Goal: Navigation & Orientation: Find specific page/section

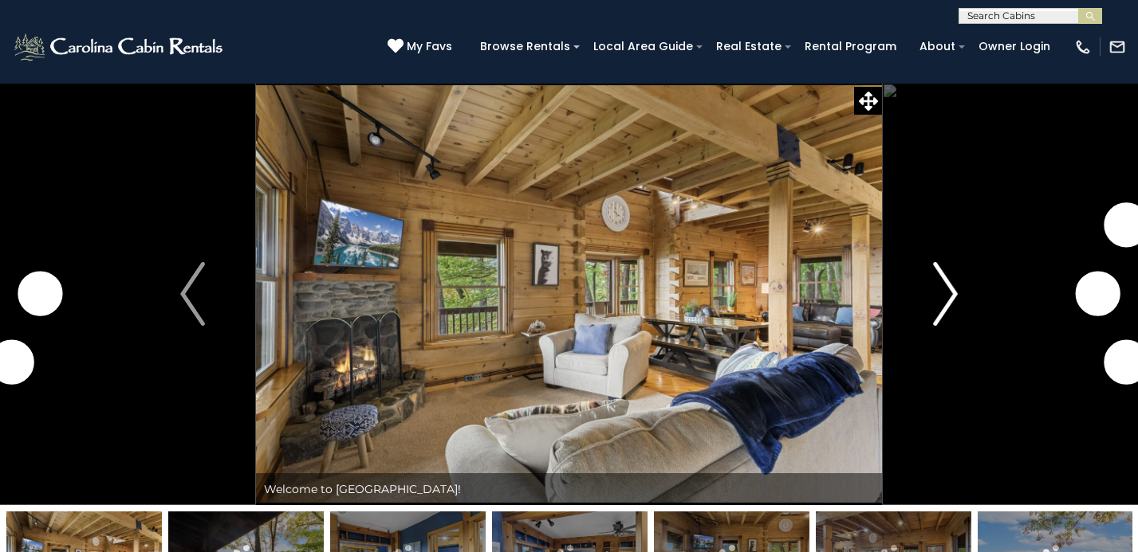
click at [950, 298] on img "Next" at bounding box center [945, 294] width 24 height 64
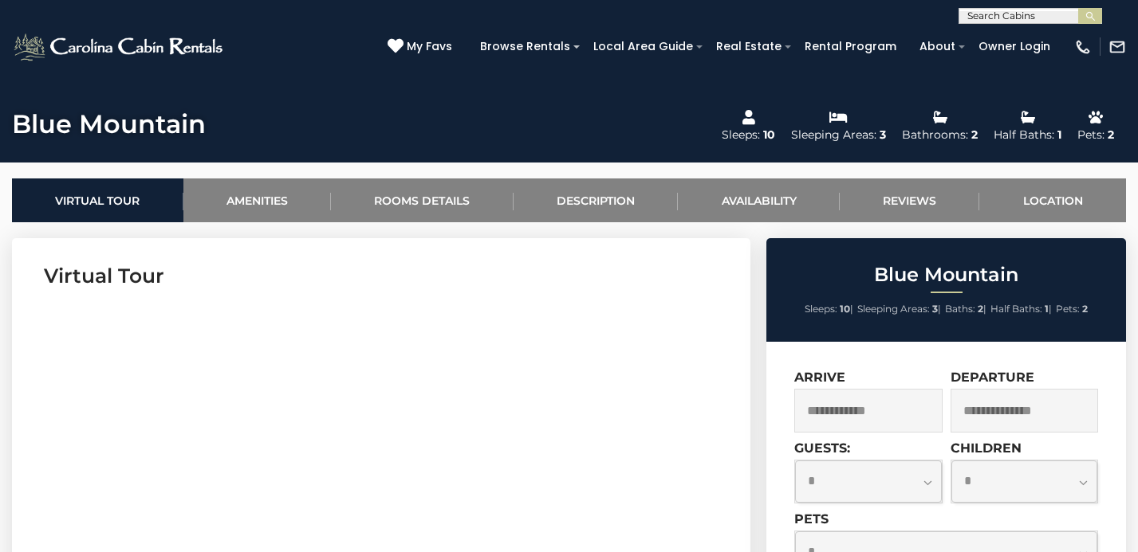
scroll to position [533, 0]
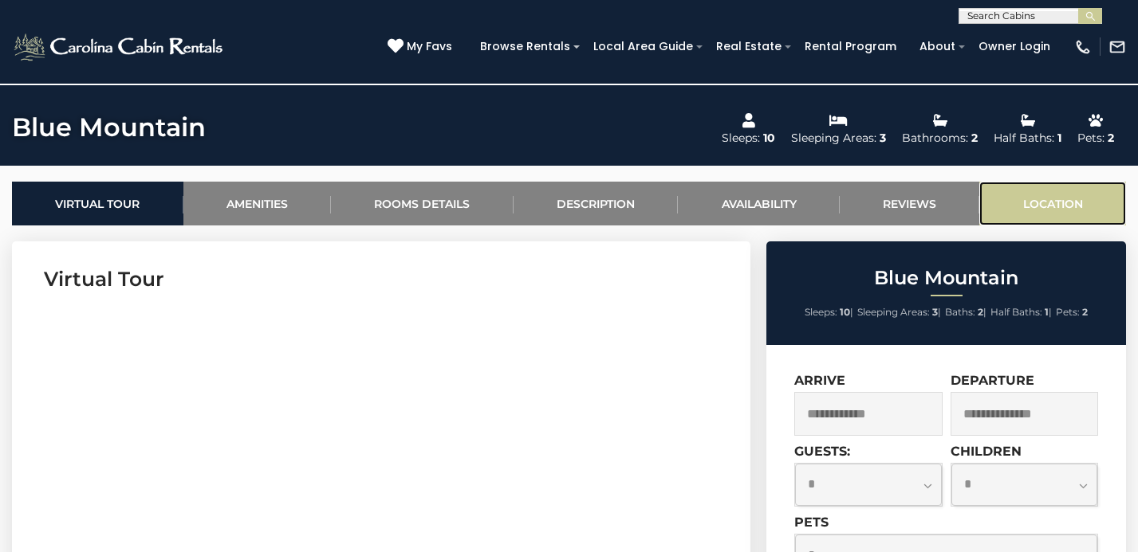
click at [1056, 200] on link "Location" at bounding box center [1052, 204] width 147 height 44
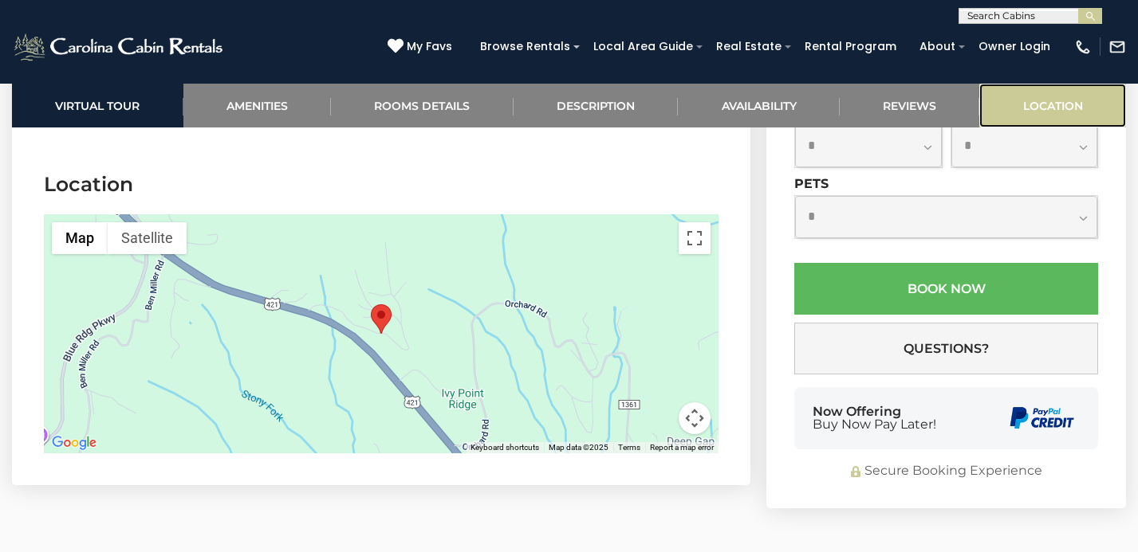
scroll to position [3955, 0]
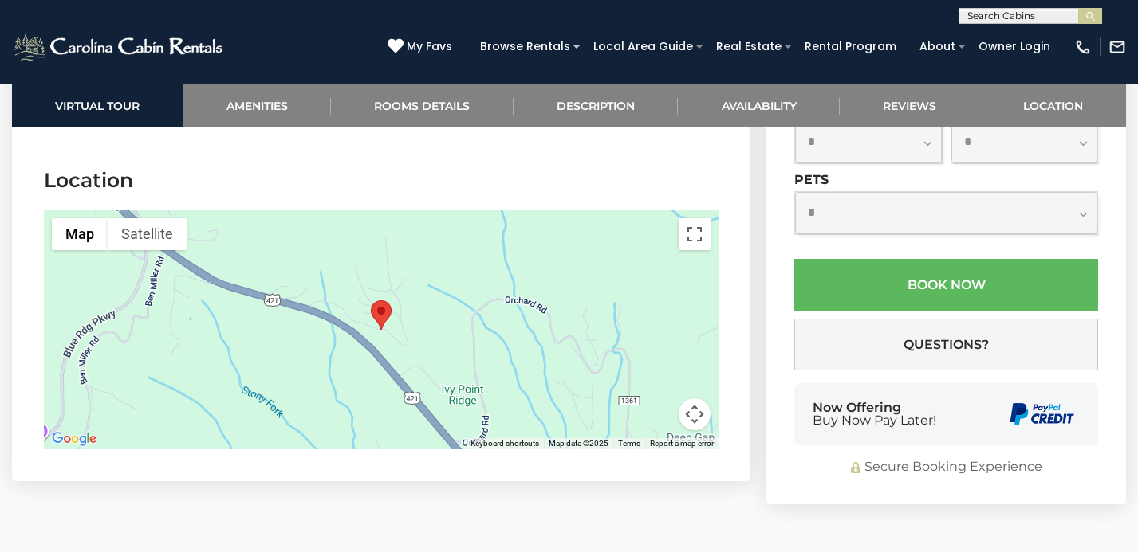
click at [459, 303] on div at bounding box center [381, 329] width 674 height 239
click at [695, 399] on button "Map camera controls" at bounding box center [694, 415] width 32 height 32
click at [696, 218] on button "Toggle fullscreen view" at bounding box center [694, 234] width 32 height 32
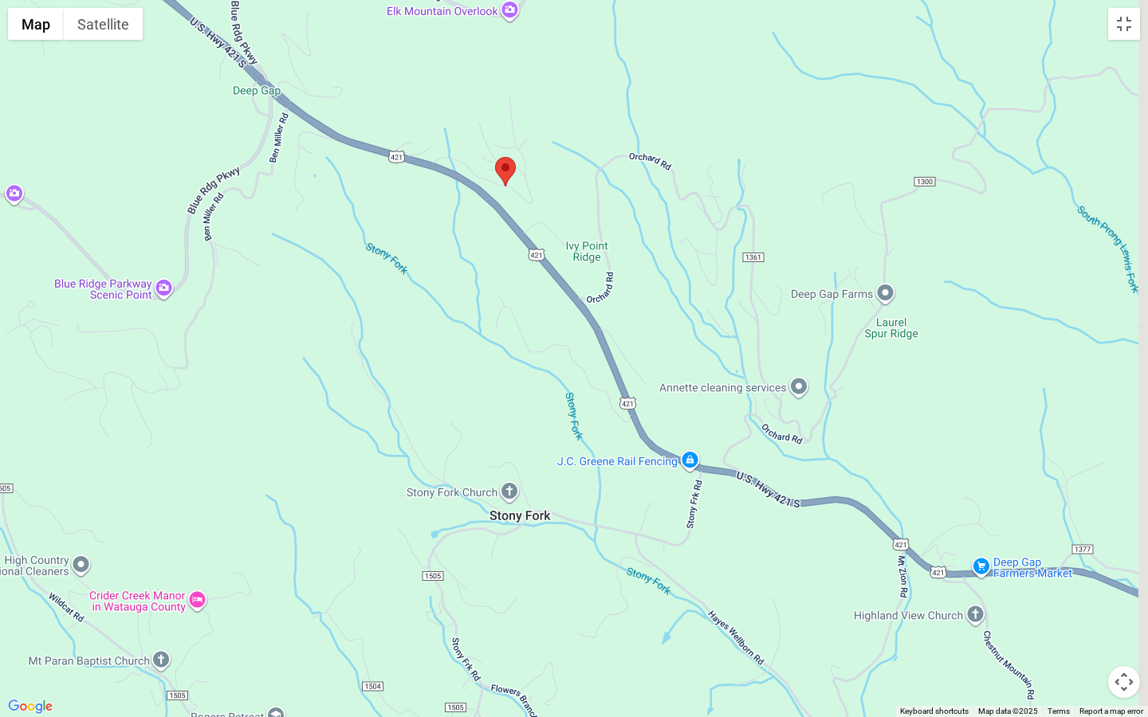
drag, startPoint x: 599, startPoint y: 461, endPoint x: 529, endPoint y: 278, distance: 195.6
click at [529, 278] on div at bounding box center [574, 358] width 1148 height 717
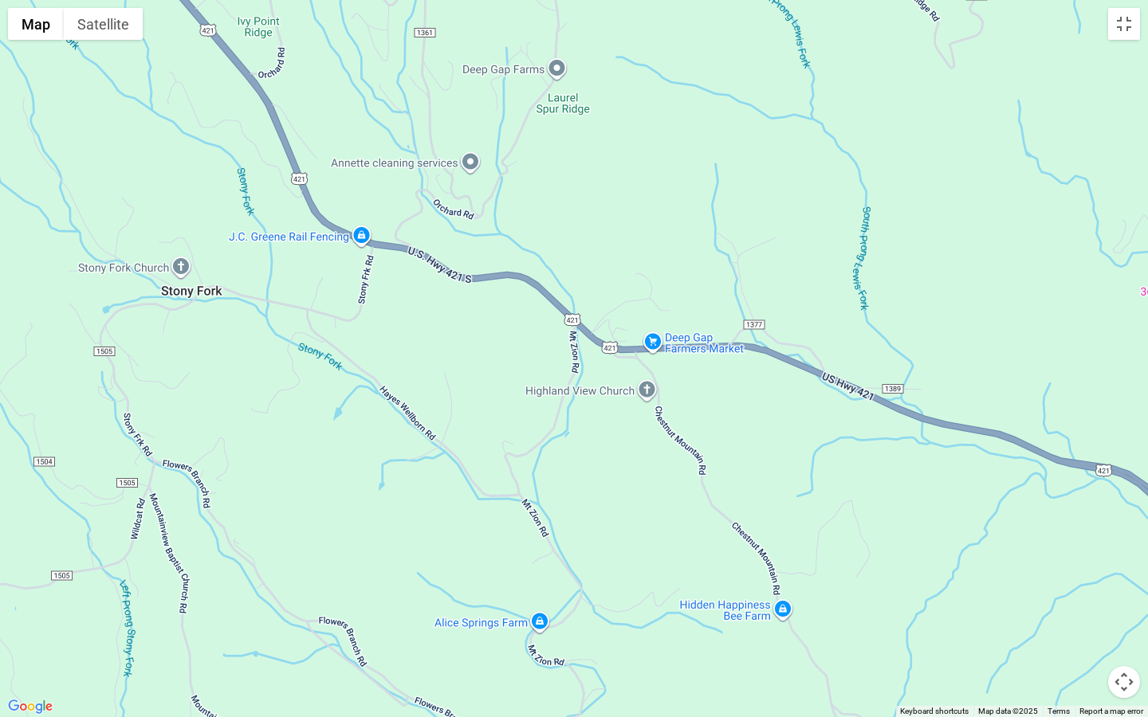
drag, startPoint x: 664, startPoint y: 399, endPoint x: 338, endPoint y: 199, distance: 382.6
click at [338, 199] on div at bounding box center [574, 358] width 1148 height 717
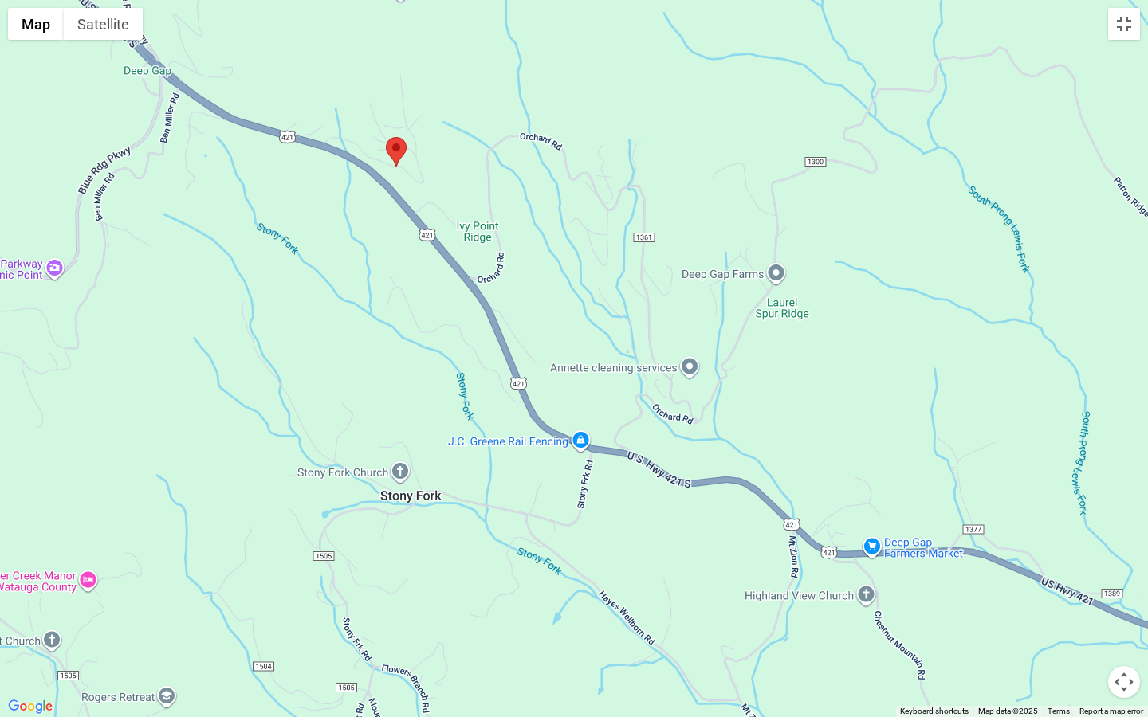
drag, startPoint x: 690, startPoint y: 352, endPoint x: 911, endPoint y: 576, distance: 314.6
click at [911, 552] on div at bounding box center [574, 358] width 1148 height 717
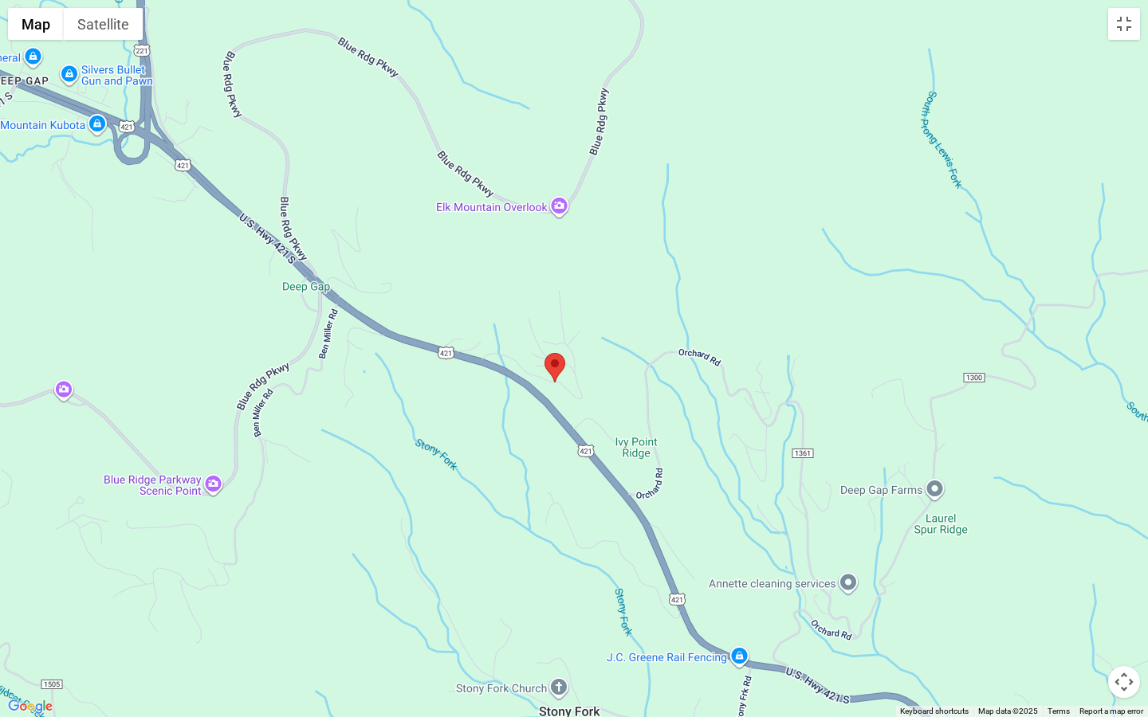
drag, startPoint x: 683, startPoint y: 375, endPoint x: 890, endPoint y: 639, distance: 335.6
click at [890, 552] on div at bounding box center [574, 358] width 1148 height 717
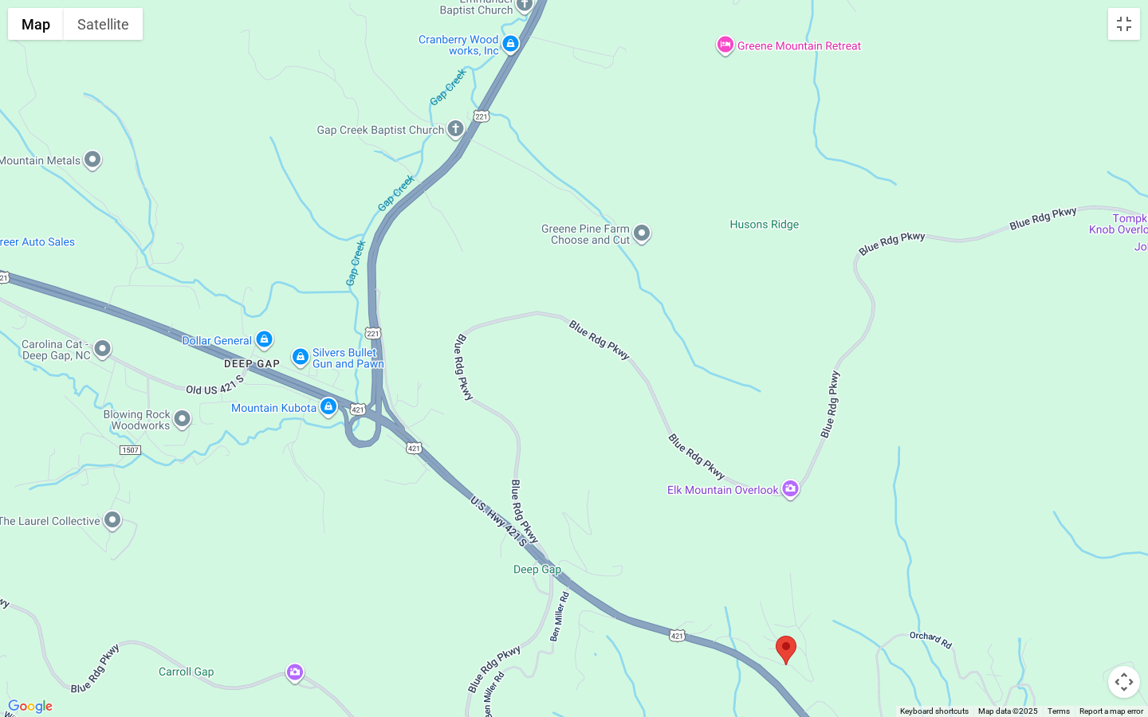
drag, startPoint x: 489, startPoint y: 429, endPoint x: 667, endPoint y: 662, distance: 293.4
click at [667, 552] on div at bounding box center [574, 358] width 1148 height 717
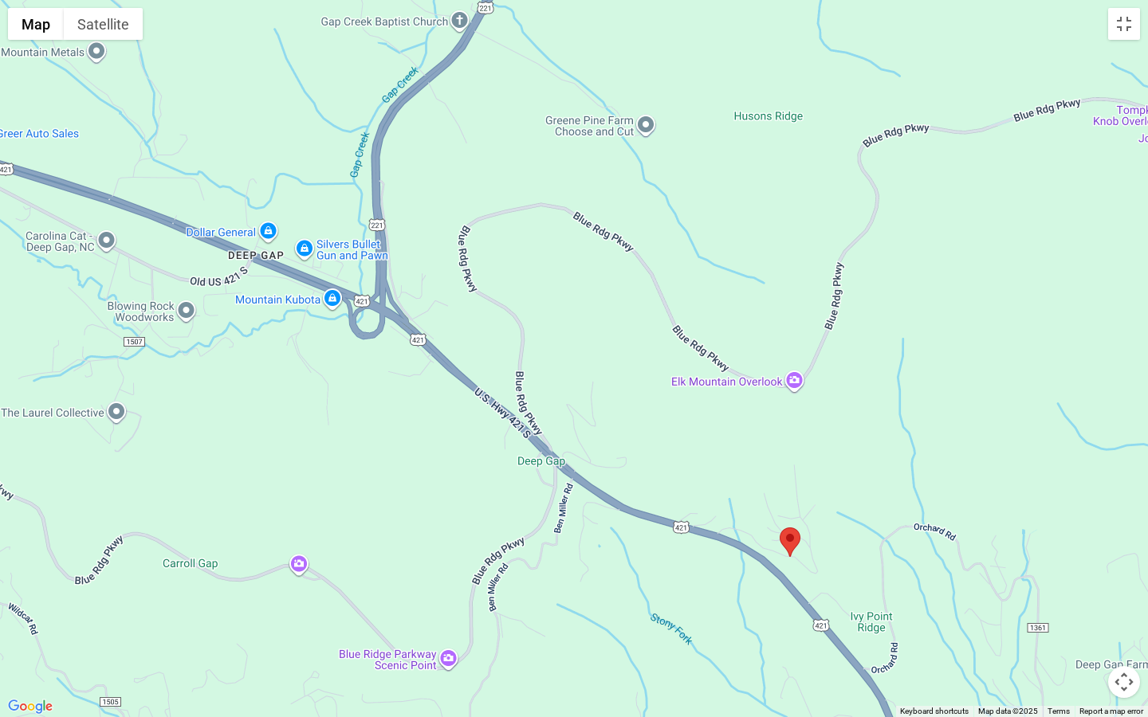
drag, startPoint x: 625, startPoint y: 433, endPoint x: 623, endPoint y: 316, distance: 117.2
click at [623, 316] on div at bounding box center [574, 358] width 1148 height 717
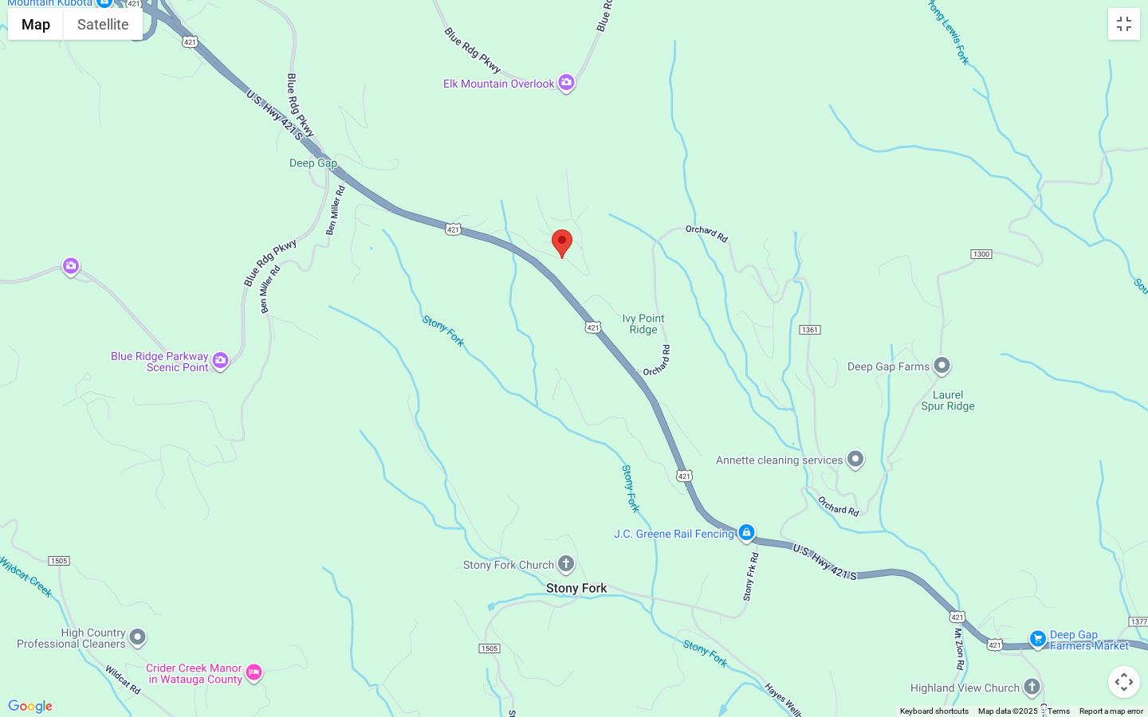
drag, startPoint x: 740, startPoint y: 498, endPoint x: 497, endPoint y: 195, distance: 388.5
click at [497, 195] on div at bounding box center [574, 358] width 1148 height 717
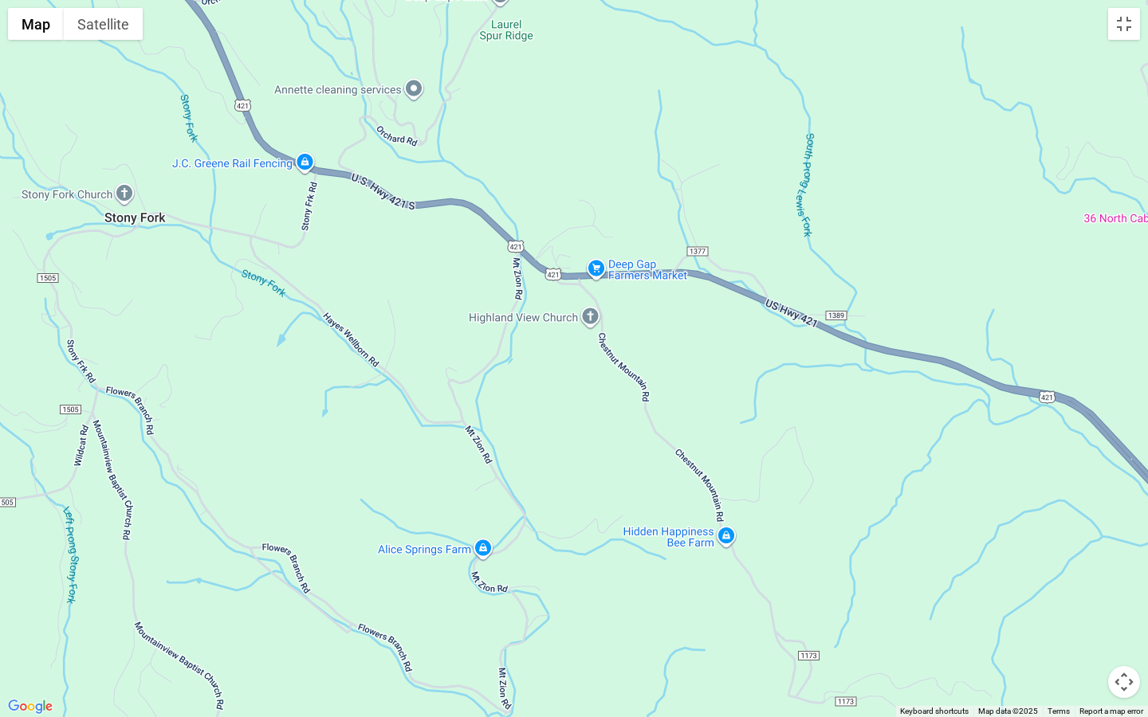
drag, startPoint x: 643, startPoint y: 359, endPoint x: 312, endPoint y: 295, distance: 337.7
click at [312, 295] on div at bounding box center [574, 358] width 1148 height 717
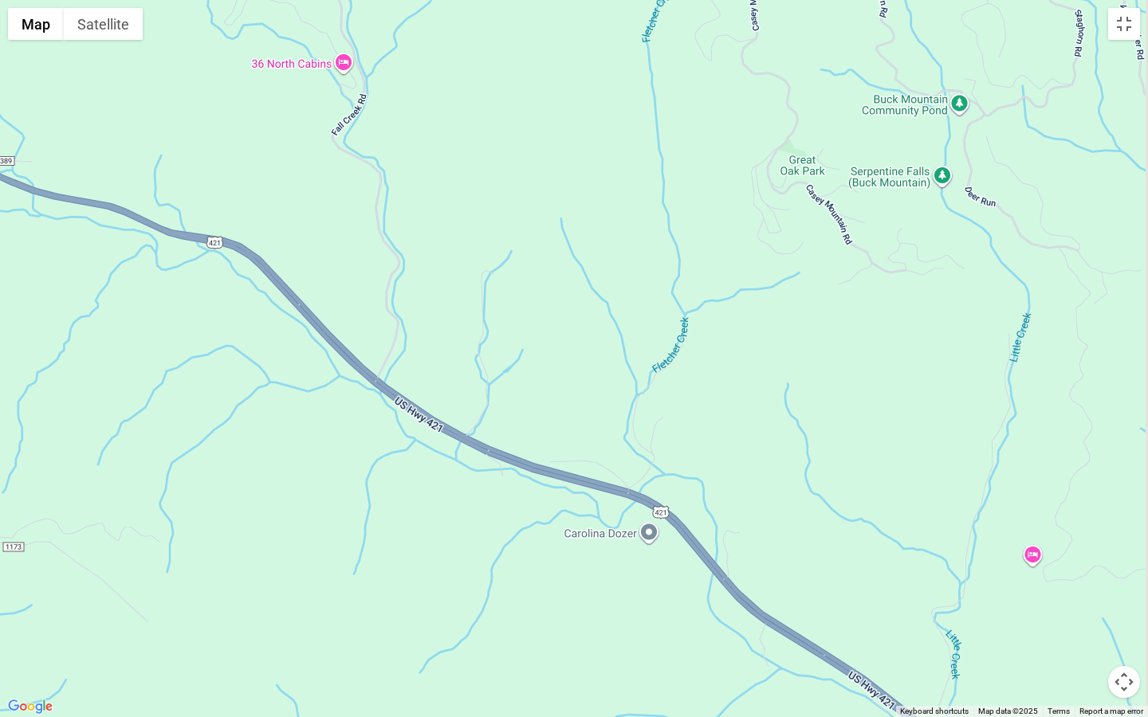
drag, startPoint x: 509, startPoint y: 402, endPoint x: 227, endPoint y: 207, distance: 342.8
click at [227, 207] on div at bounding box center [574, 358] width 1148 height 717
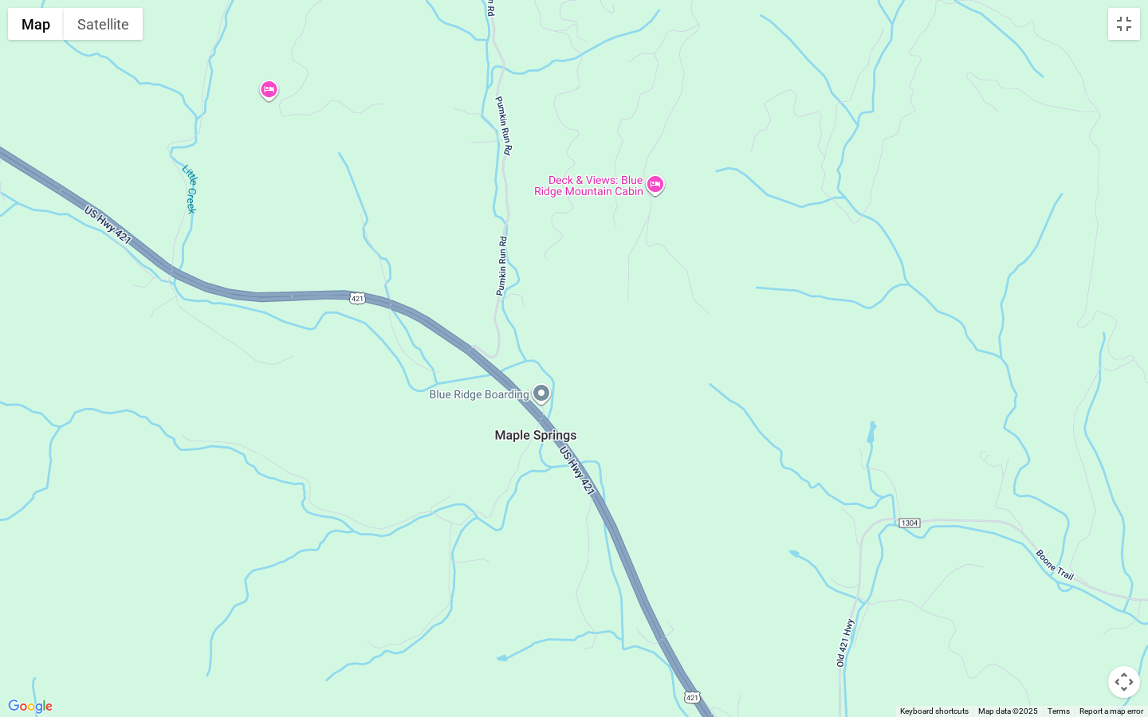
drag, startPoint x: 389, startPoint y: 377, endPoint x: 254, endPoint y: 180, distance: 239.0
click at [254, 180] on div at bounding box center [574, 358] width 1148 height 717
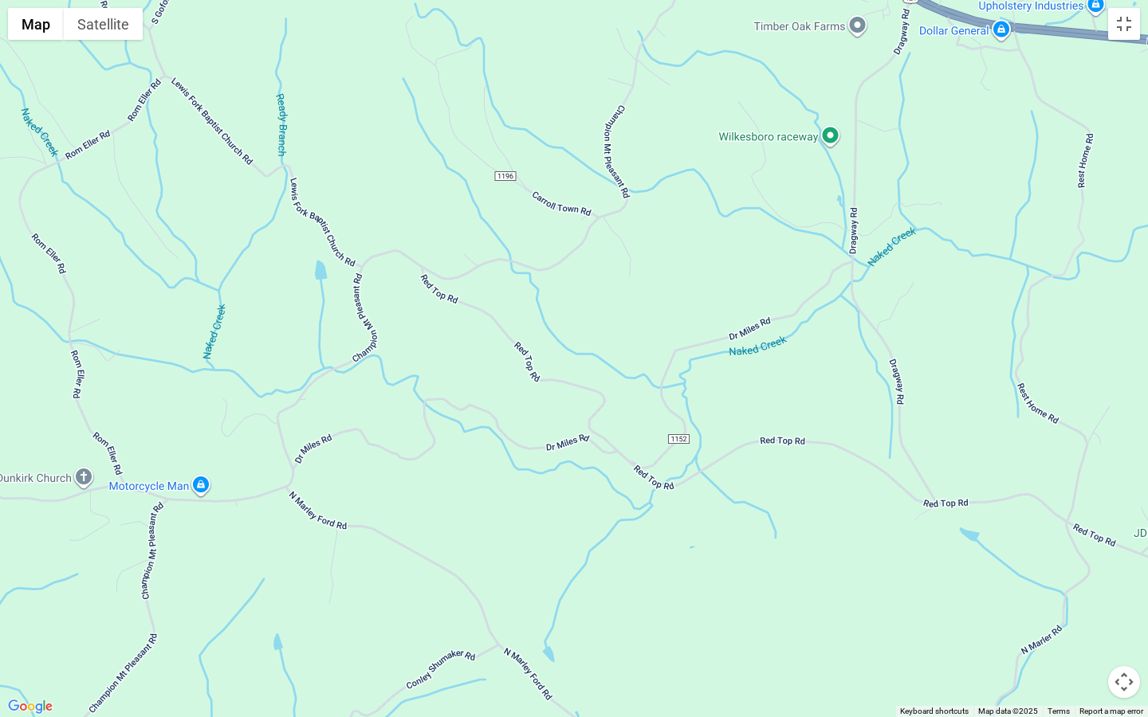
drag, startPoint x: 309, startPoint y: 171, endPoint x: 585, endPoint y: 395, distance: 356.0
click at [585, 395] on div at bounding box center [574, 358] width 1148 height 717
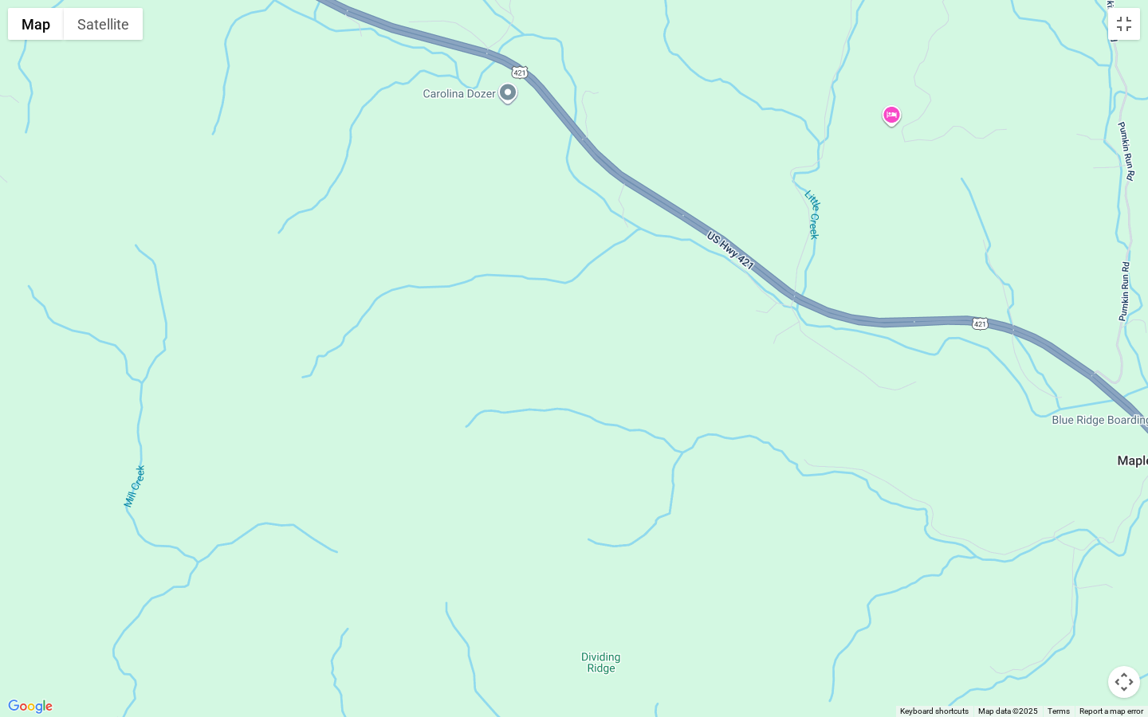
drag, startPoint x: 430, startPoint y: 232, endPoint x: 756, endPoint y: 450, distance: 392.5
click at [756, 450] on div at bounding box center [574, 358] width 1148 height 717
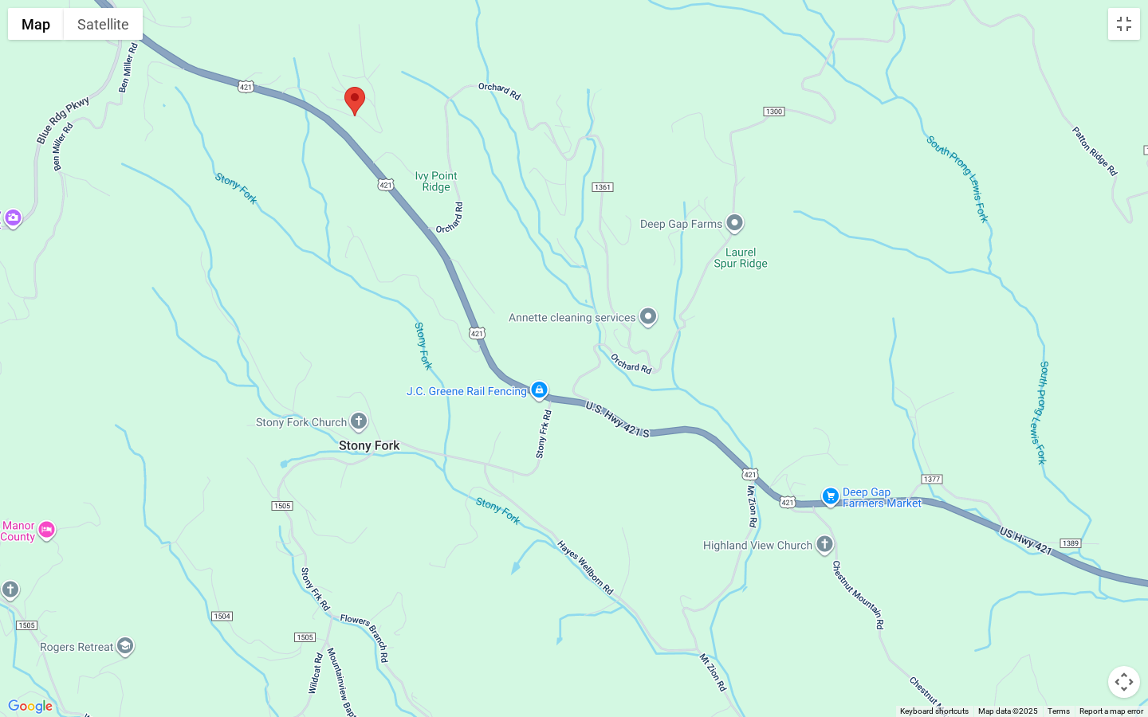
drag, startPoint x: 548, startPoint y: 346, endPoint x: 731, endPoint y: 457, distance: 213.6
click at [731, 457] on div at bounding box center [574, 358] width 1148 height 717
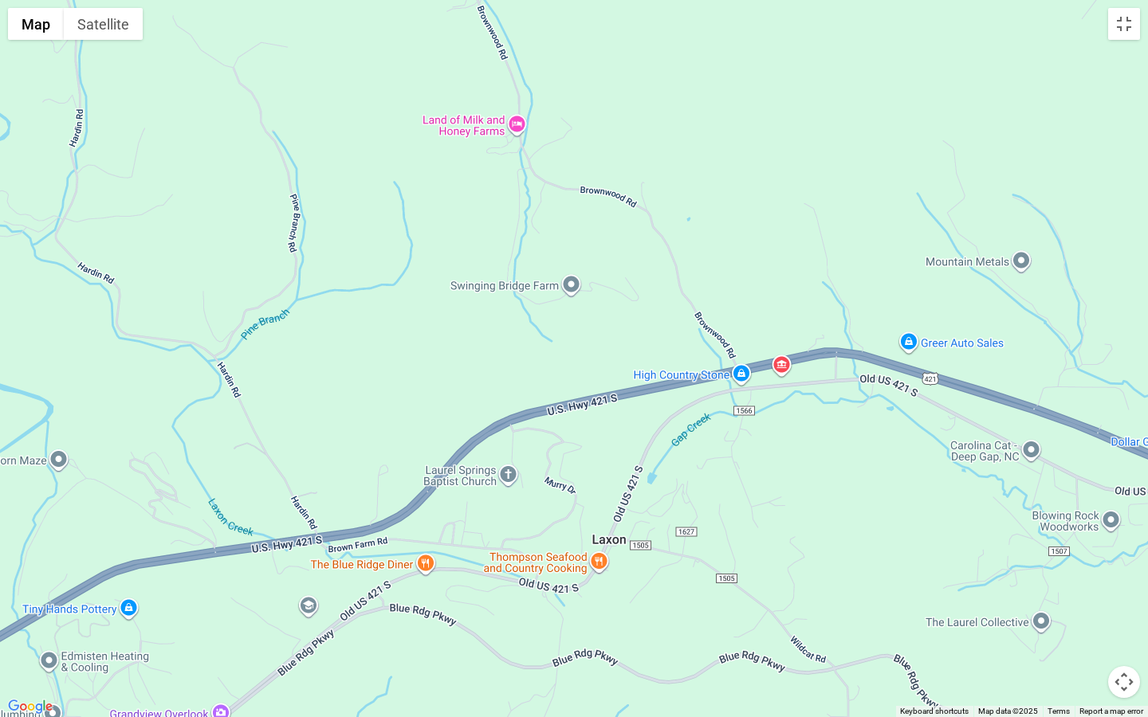
drag, startPoint x: 483, startPoint y: 464, endPoint x: 797, endPoint y: 380, distance: 325.1
click at [797, 380] on div at bounding box center [574, 358] width 1148 height 717
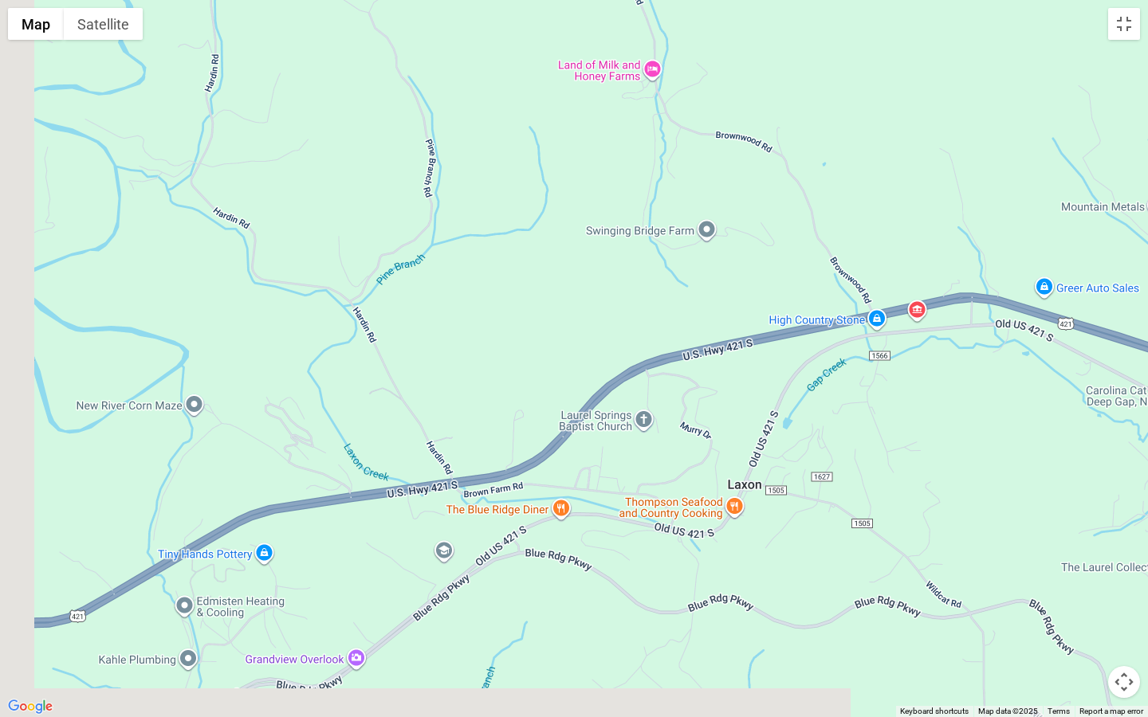
drag, startPoint x: 419, startPoint y: 444, endPoint x: 793, endPoint y: 335, distance: 389.5
click at [793, 335] on div at bounding box center [574, 358] width 1148 height 717
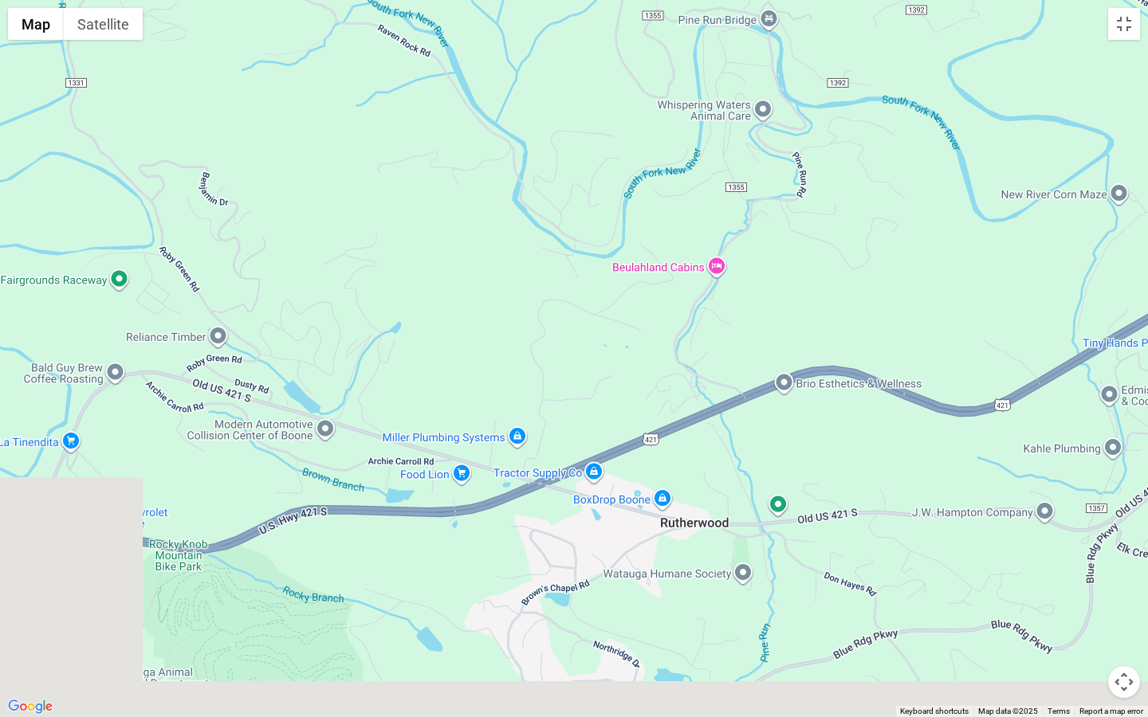
drag, startPoint x: 526, startPoint y: 395, endPoint x: 839, endPoint y: 298, distance: 327.3
click at [839, 298] on div at bounding box center [574, 358] width 1148 height 717
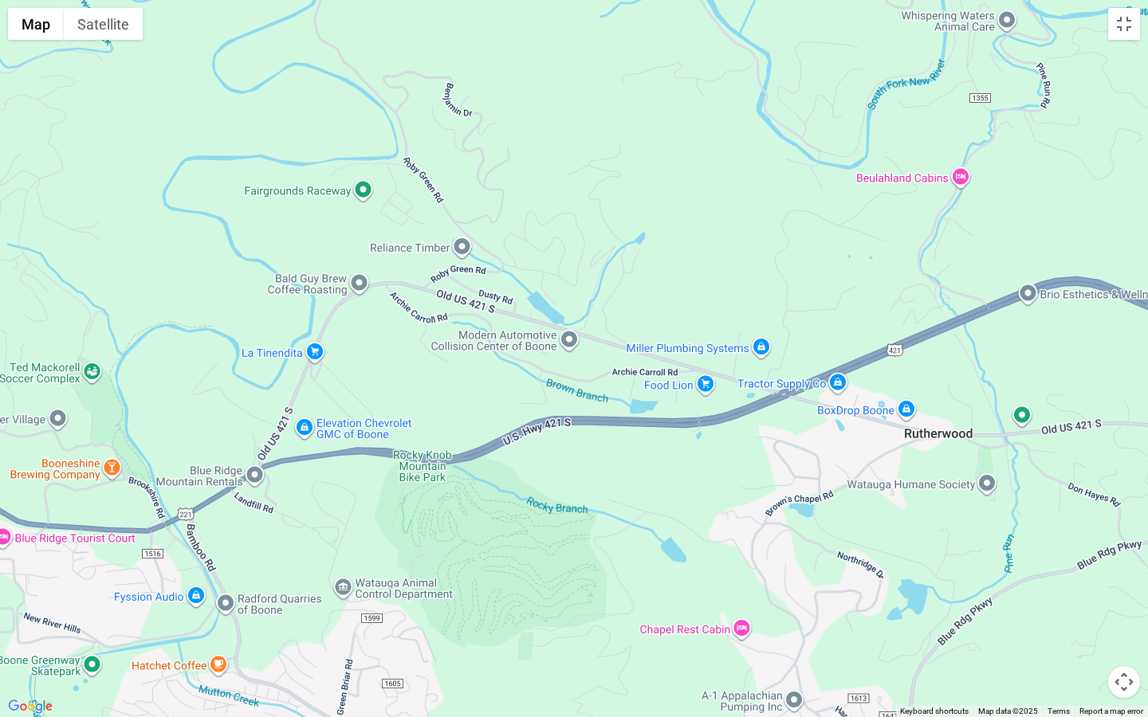
drag, startPoint x: 671, startPoint y: 379, endPoint x: 875, endPoint y: 326, distance: 210.0
click at [872, 326] on div at bounding box center [574, 358] width 1148 height 717
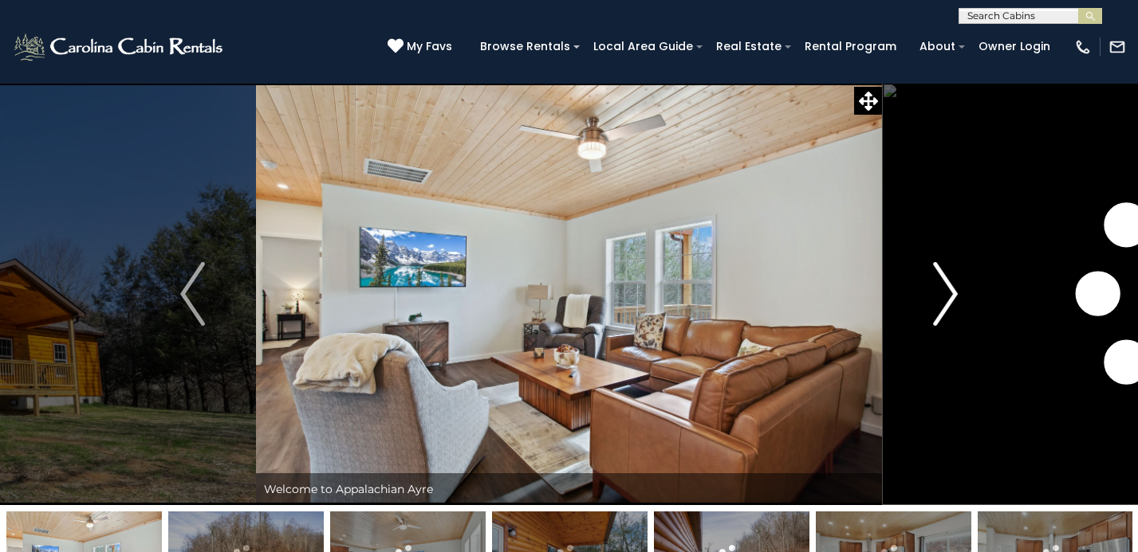
click at [940, 304] on img "Next" at bounding box center [945, 294] width 24 height 64
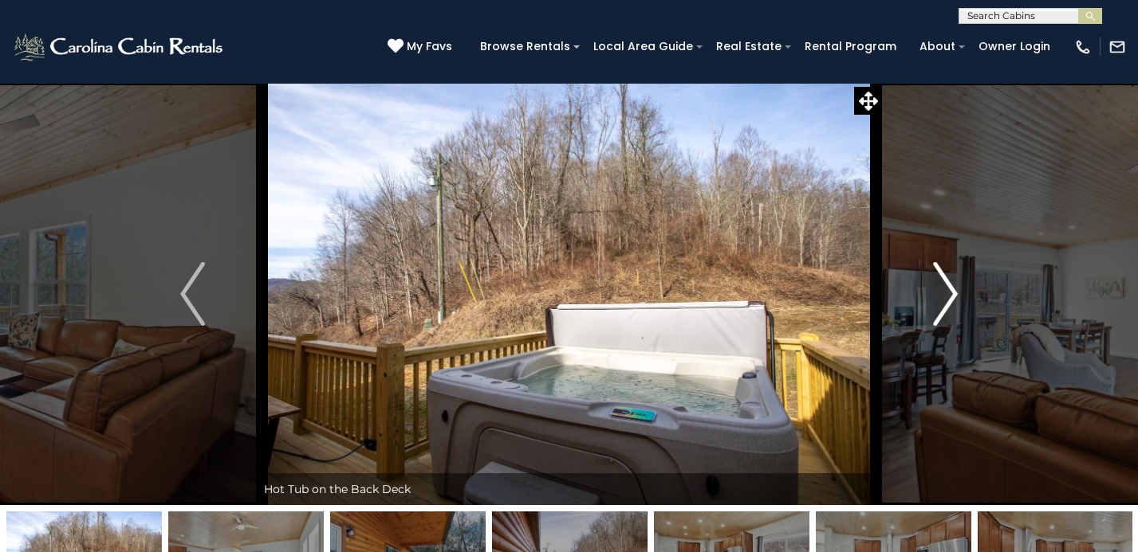
click at [941, 303] on img "Next" at bounding box center [945, 294] width 24 height 64
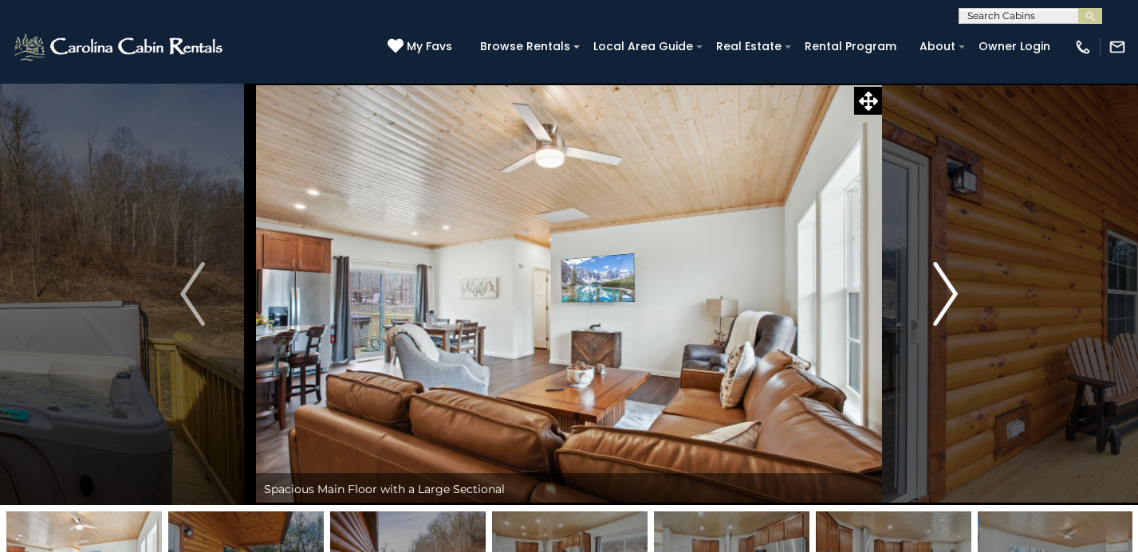
click at [941, 303] on img "Next" at bounding box center [945, 294] width 24 height 64
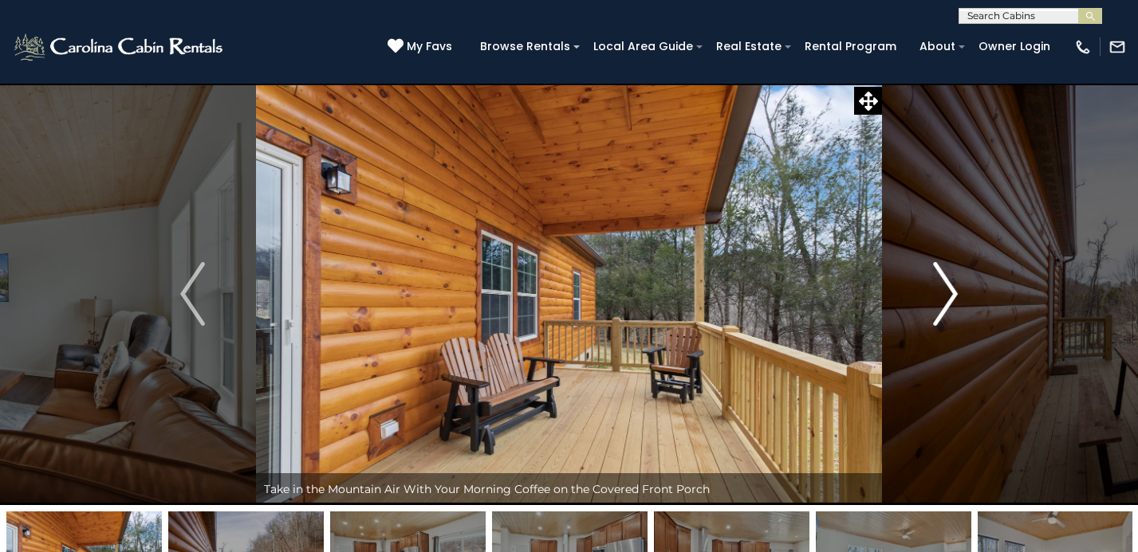
click at [941, 303] on img "Next" at bounding box center [945, 294] width 24 height 64
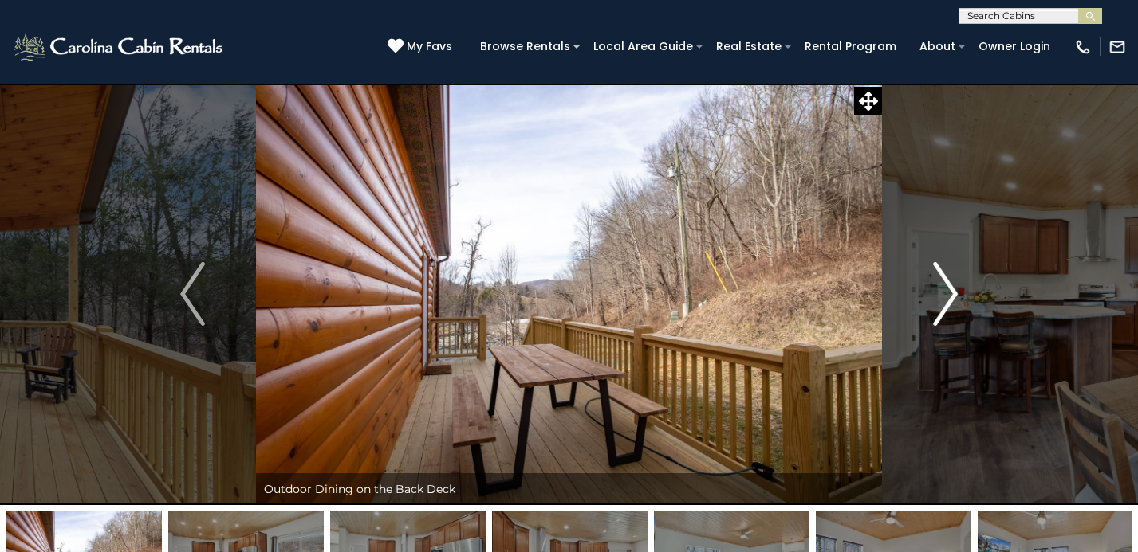
click at [941, 303] on img "Next" at bounding box center [945, 294] width 24 height 64
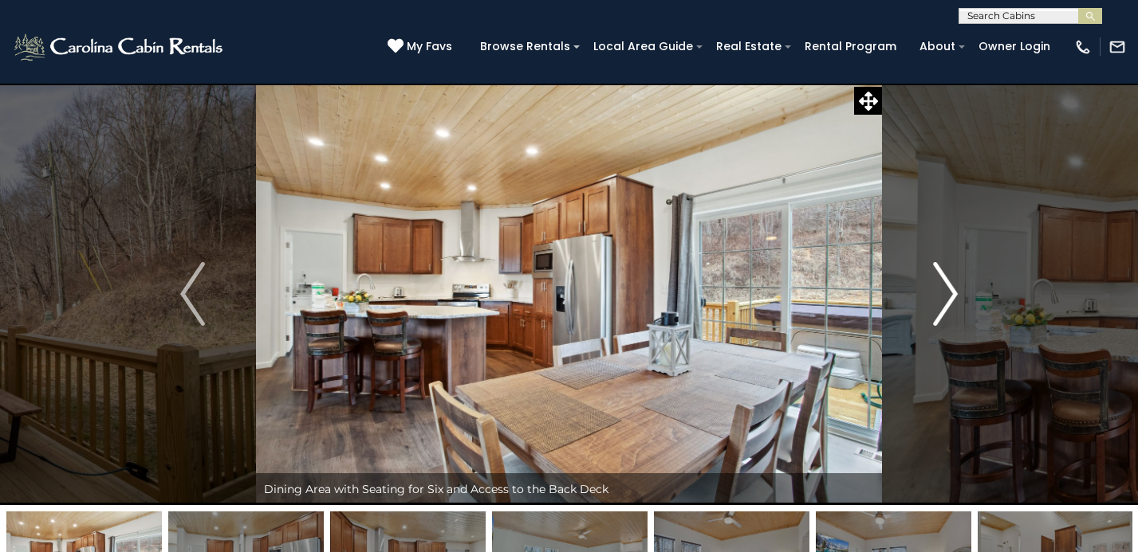
click at [941, 303] on img "Next" at bounding box center [945, 294] width 24 height 64
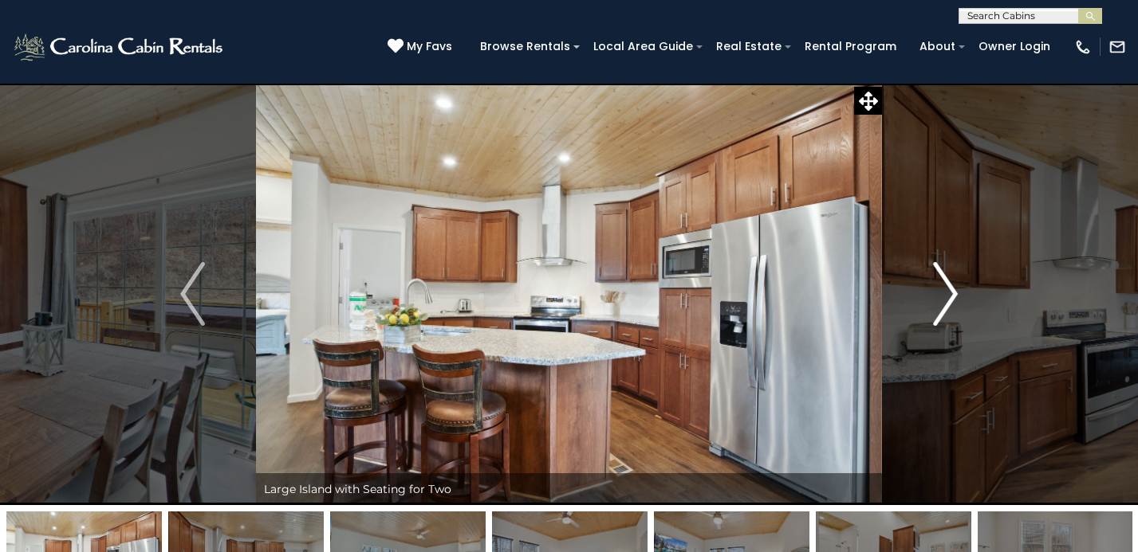
click at [941, 303] on img "Next" at bounding box center [945, 294] width 24 height 64
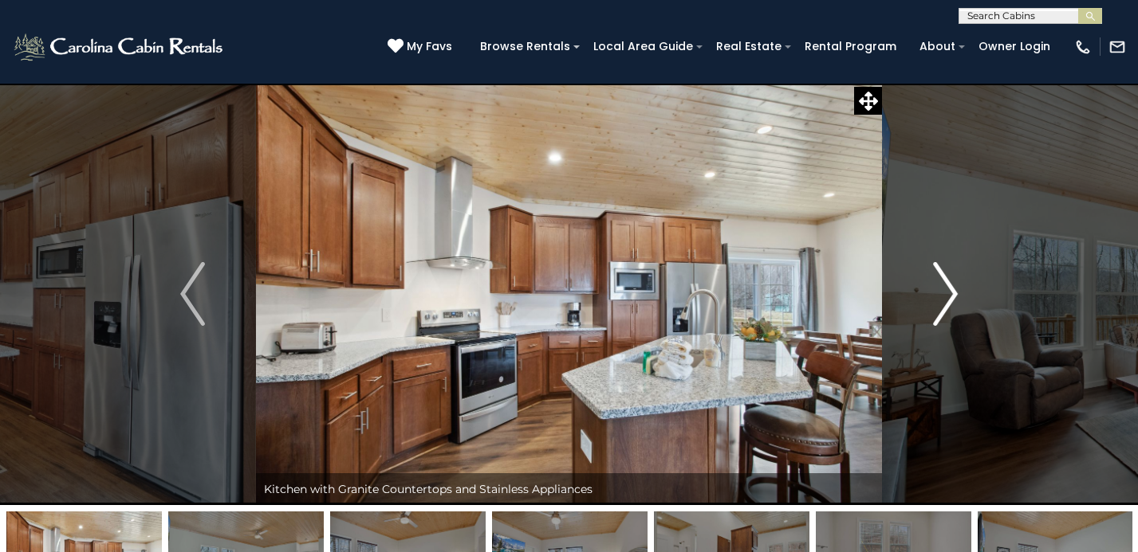
click at [941, 303] on img "Next" at bounding box center [945, 294] width 24 height 64
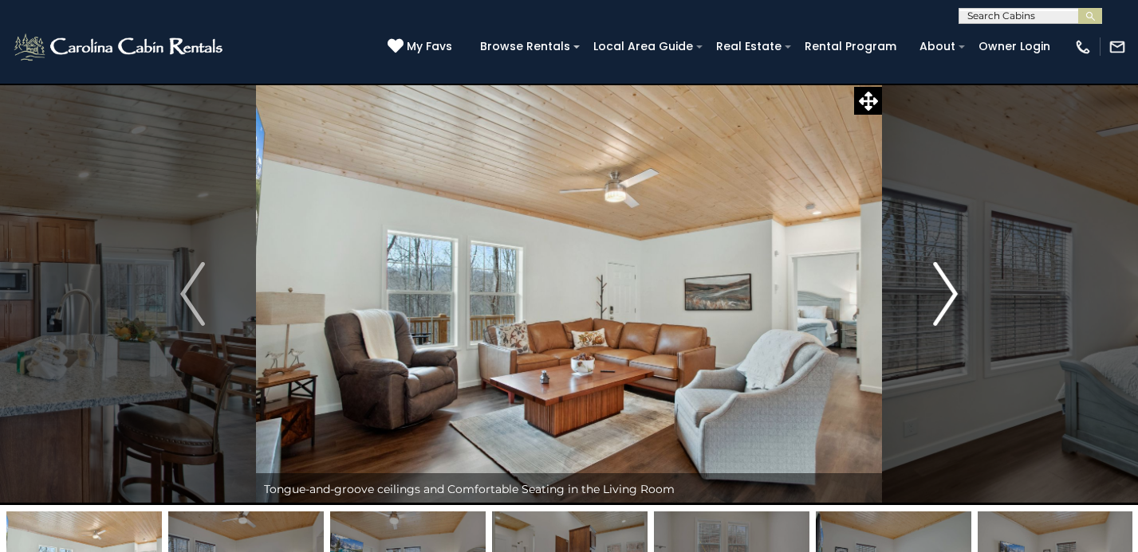
click at [941, 303] on img "Next" at bounding box center [945, 294] width 24 height 64
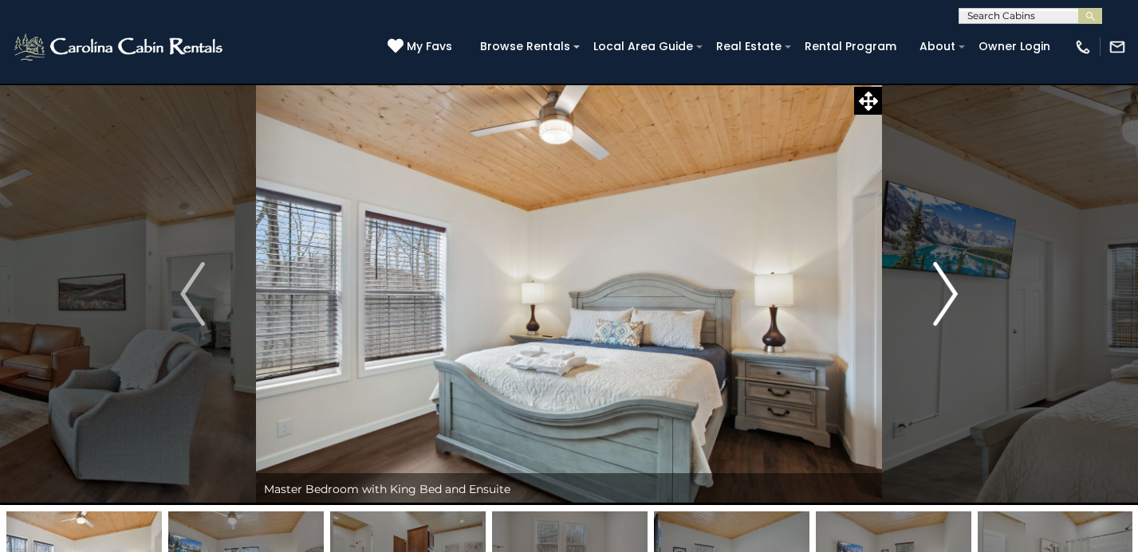
click at [941, 303] on img "Next" at bounding box center [945, 294] width 24 height 64
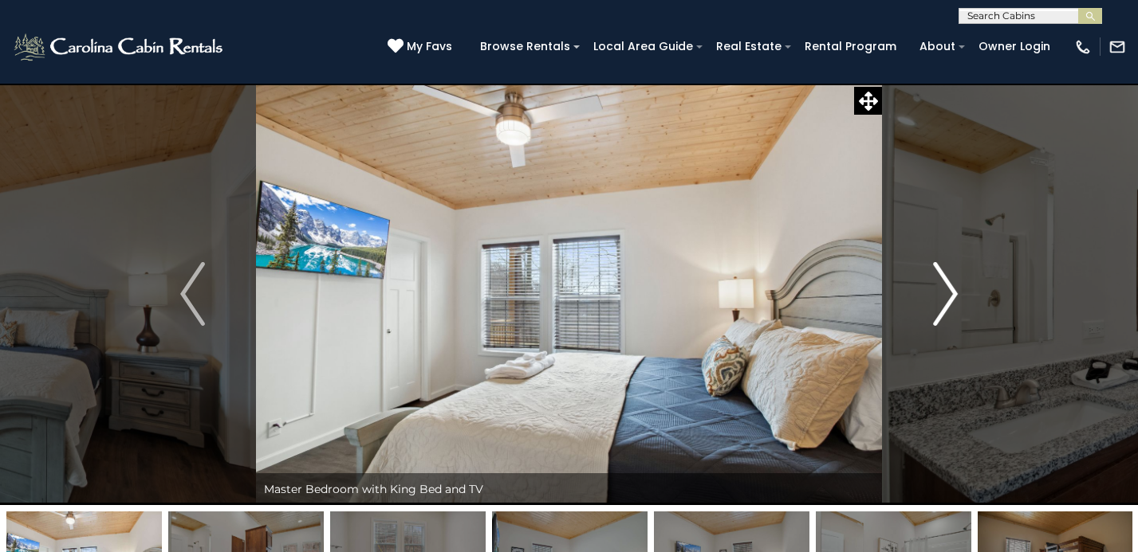
click at [941, 303] on img "Next" at bounding box center [945, 294] width 24 height 64
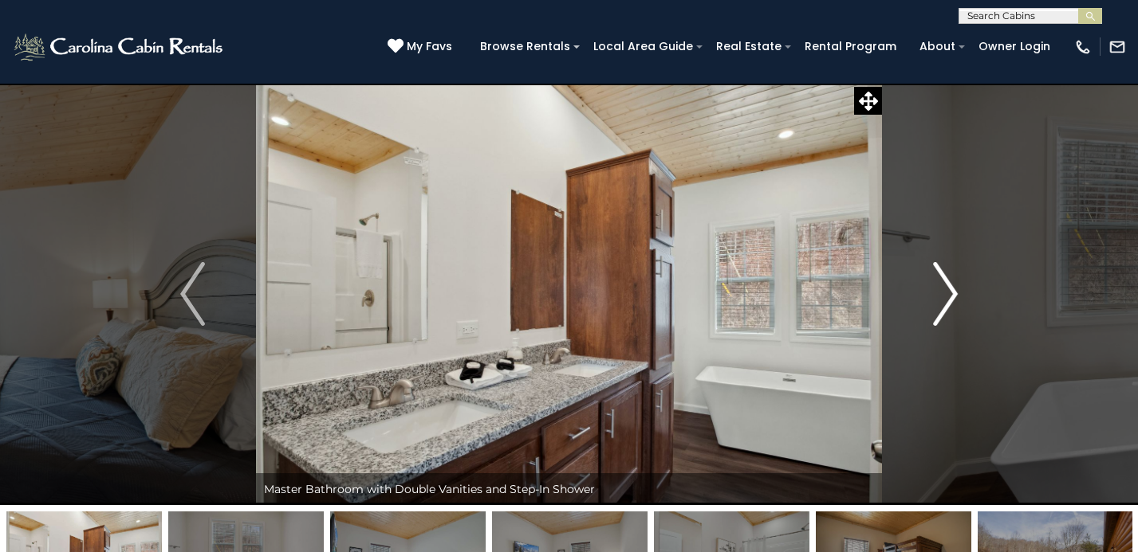
click at [941, 307] on img "Next" at bounding box center [945, 294] width 24 height 64
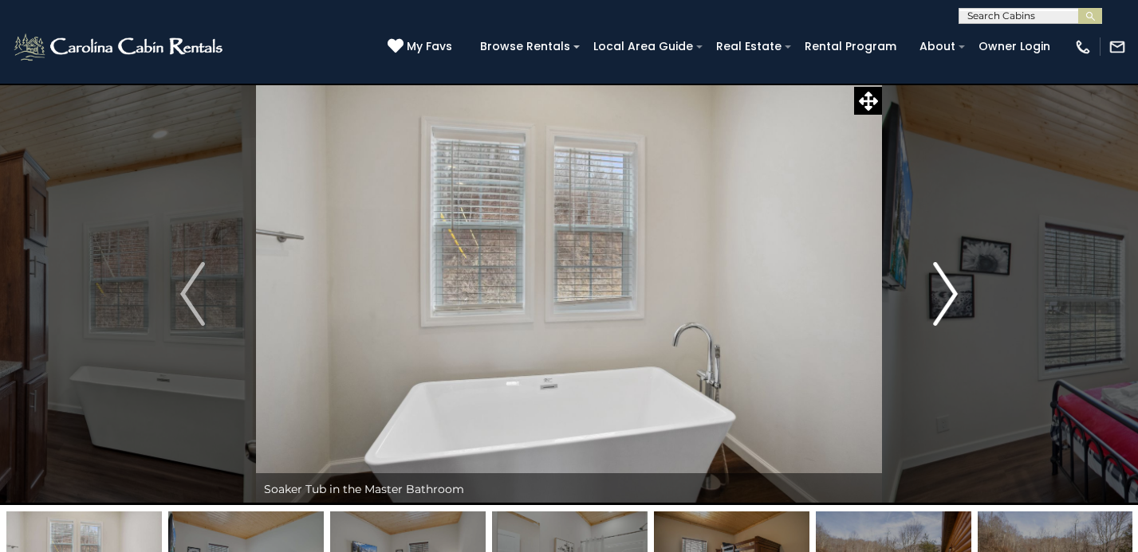
click at [941, 307] on img "Next" at bounding box center [945, 294] width 24 height 64
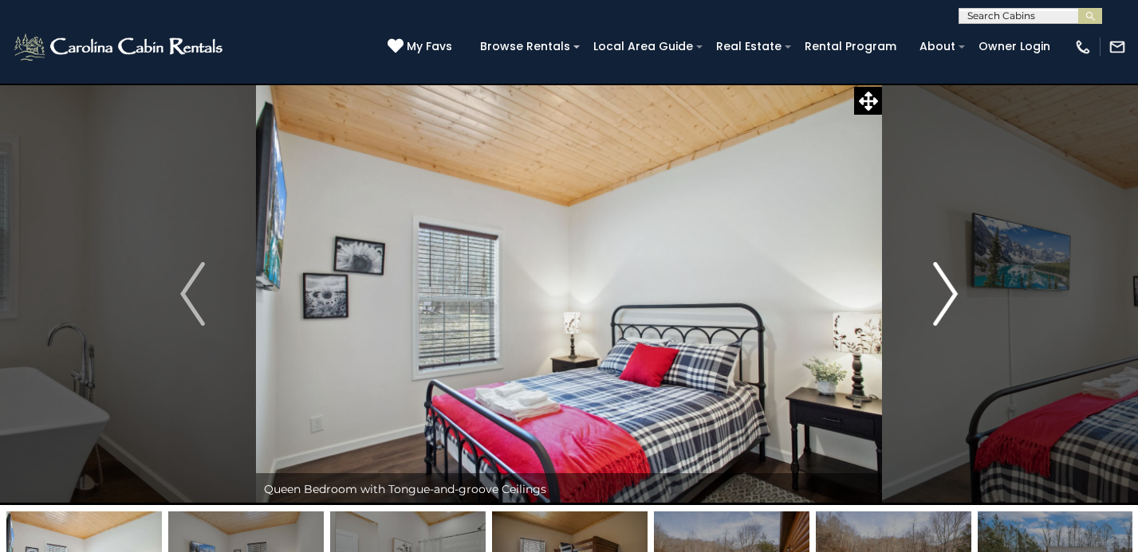
click at [941, 307] on img "Next" at bounding box center [945, 294] width 24 height 64
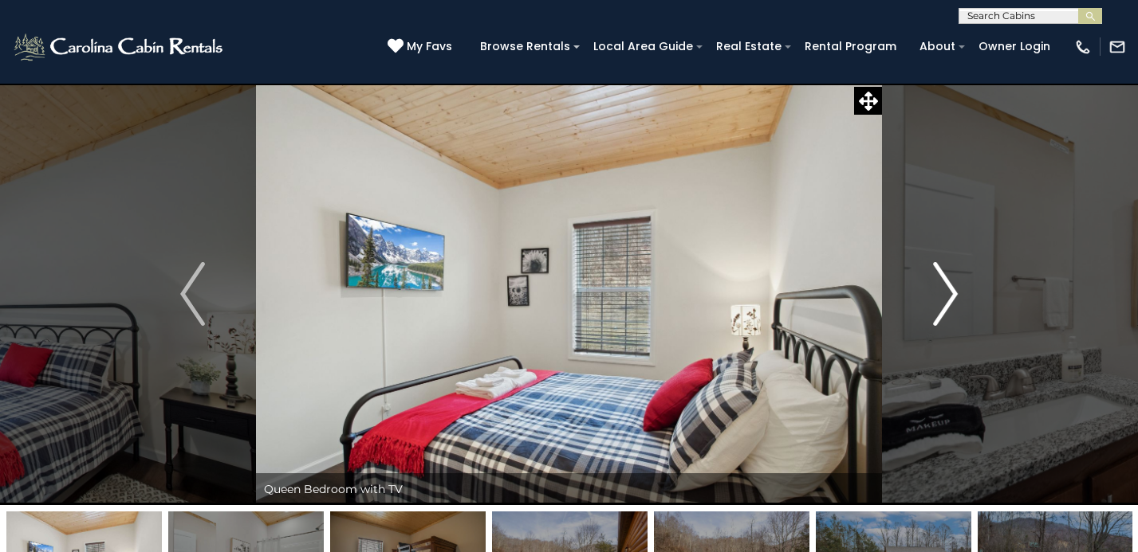
click at [941, 307] on img "Next" at bounding box center [945, 294] width 24 height 64
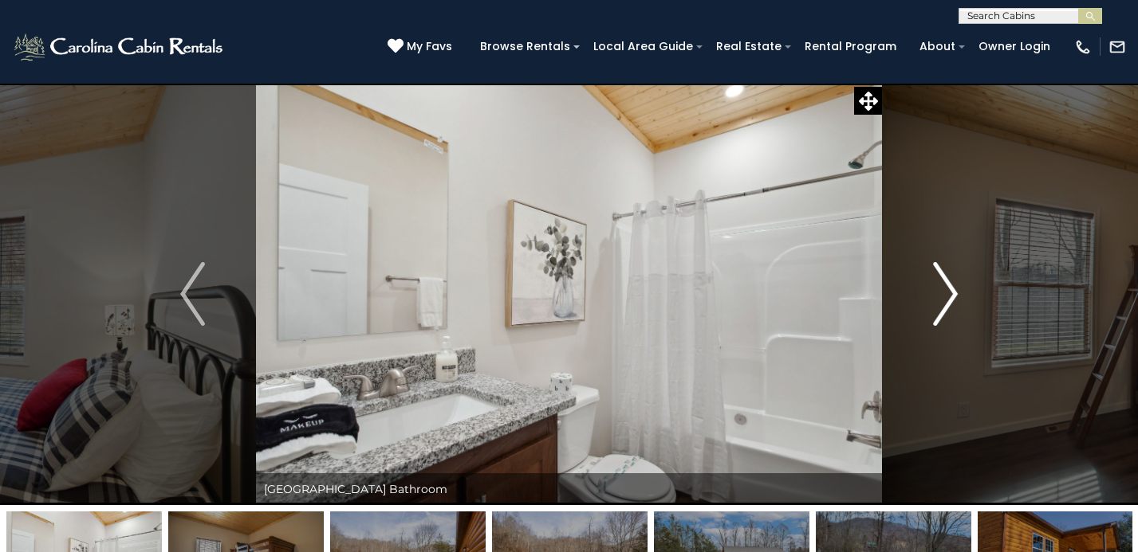
click at [941, 307] on img "Next" at bounding box center [945, 294] width 24 height 64
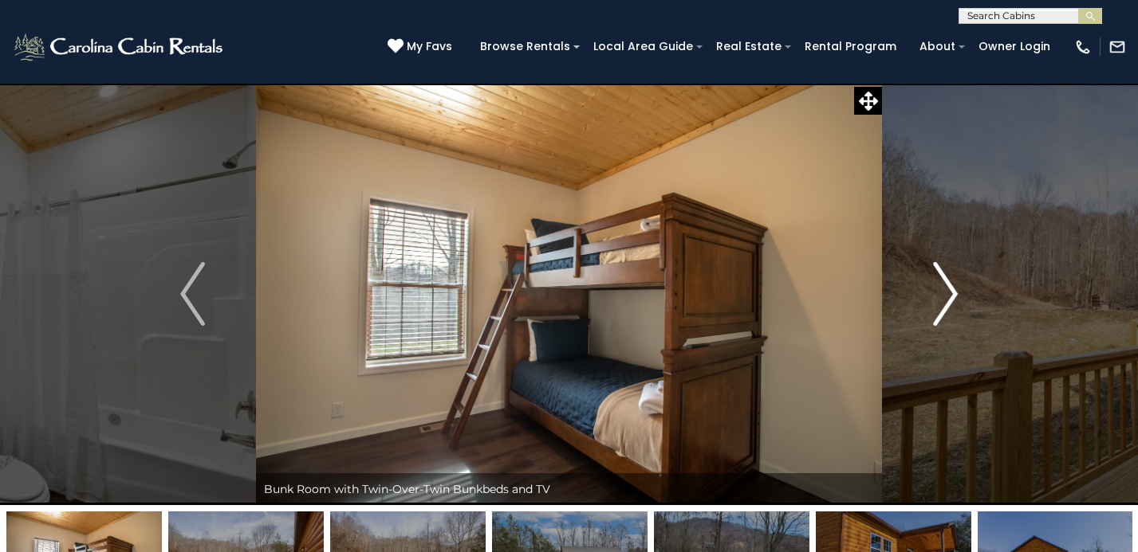
click at [941, 307] on img "Next" at bounding box center [945, 294] width 24 height 64
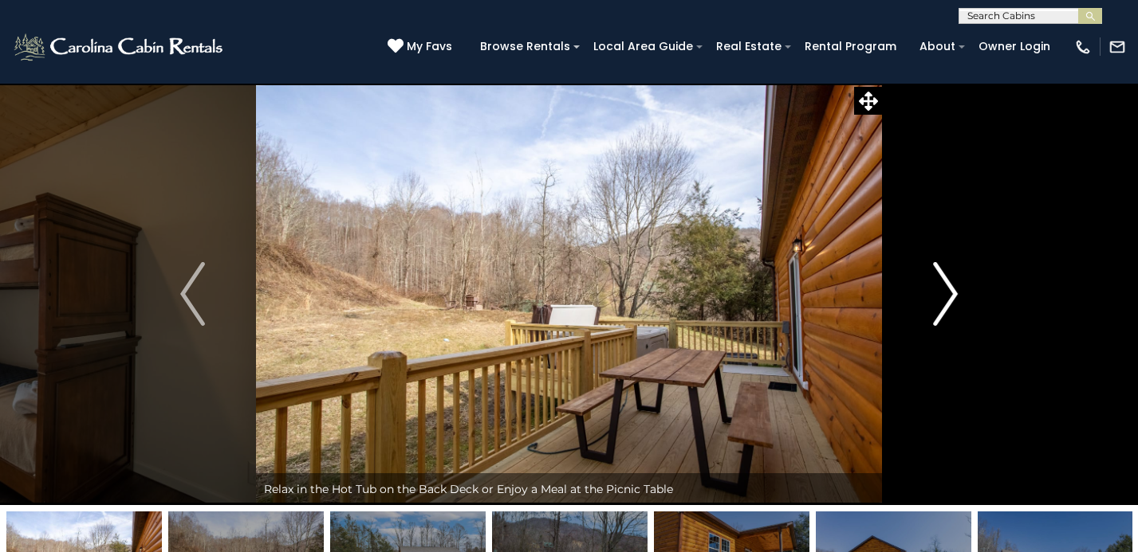
click at [941, 307] on img "Next" at bounding box center [945, 294] width 24 height 64
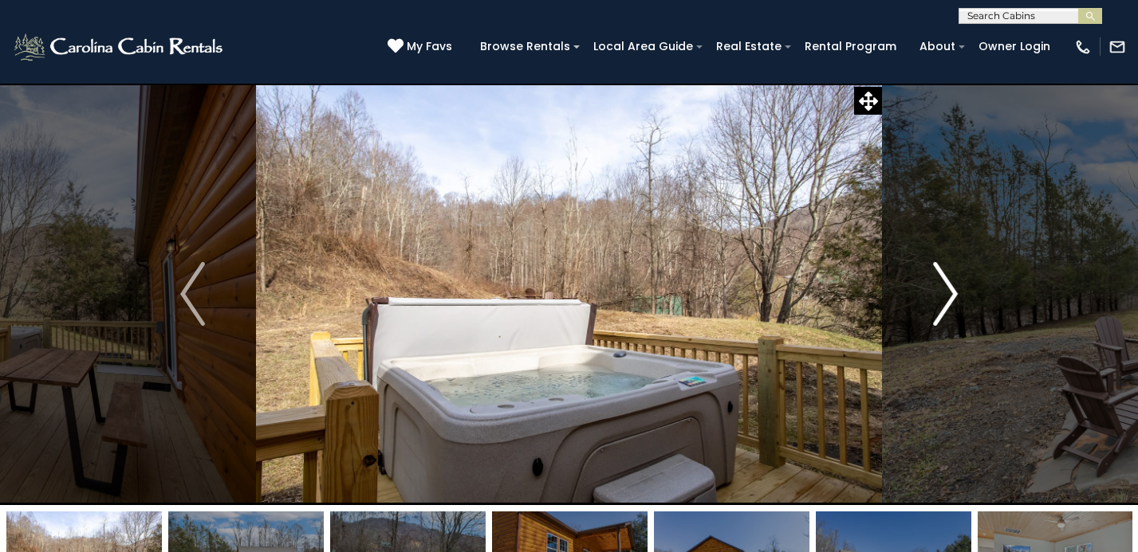
click at [941, 307] on img "Next" at bounding box center [945, 294] width 24 height 64
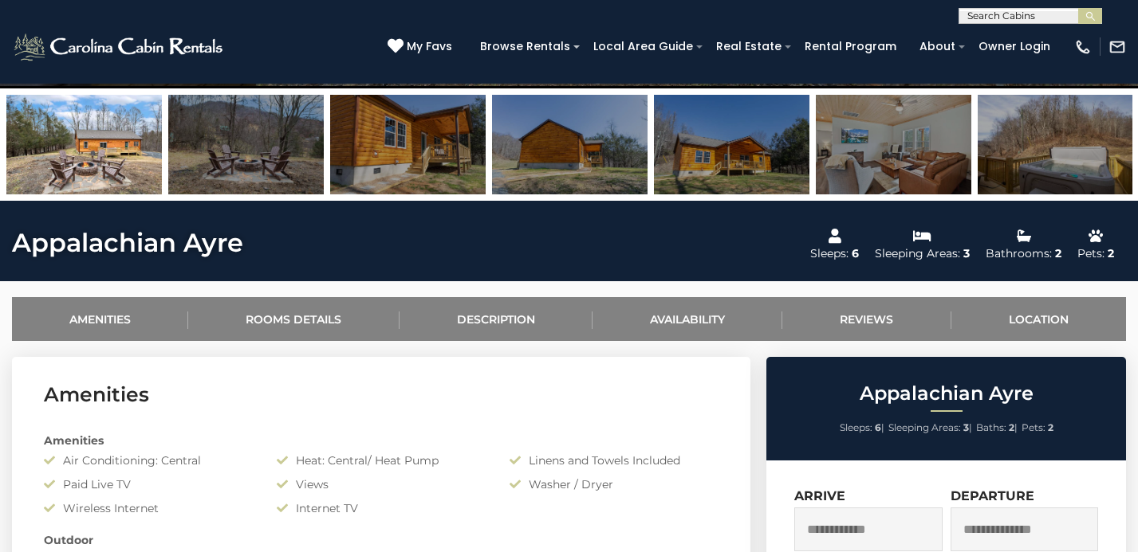
scroll to position [419, 0]
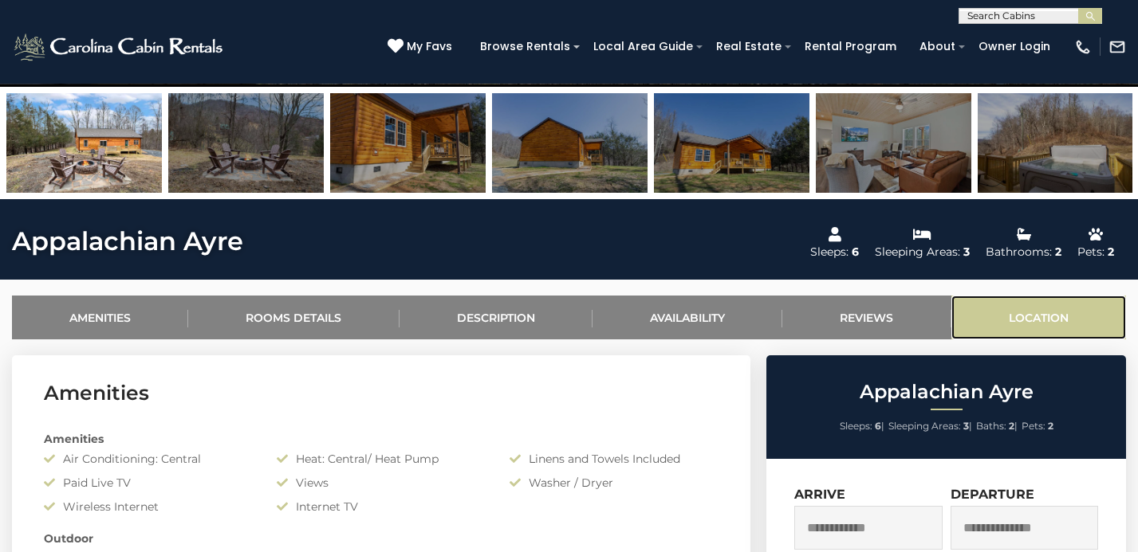
click at [1036, 323] on link "Location" at bounding box center [1038, 318] width 175 height 44
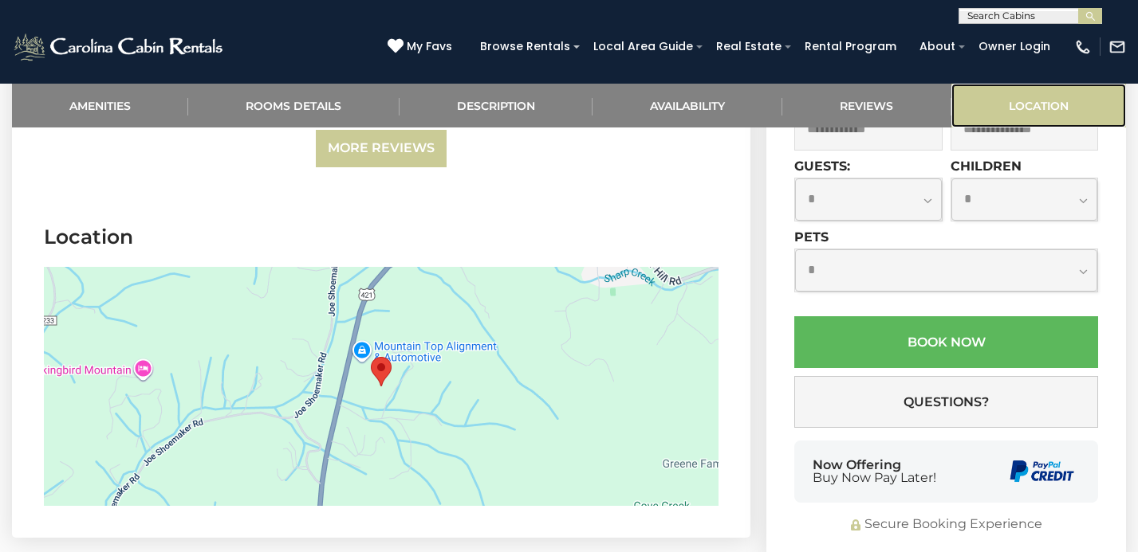
scroll to position [3535, 0]
